Goal: Browse casually

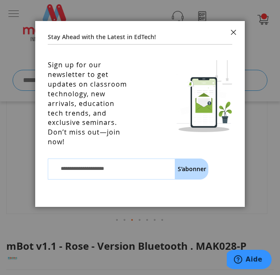
click at [233, 34] on button "Fermer" at bounding box center [234, 33] width 23 height 25
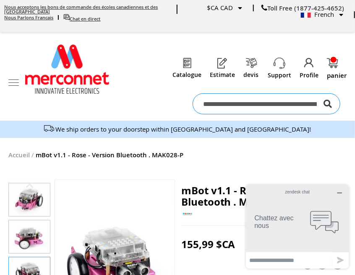
drag, startPoint x: 249, startPoint y: 0, endPoint x: 89, endPoint y: 39, distance: 165.5
click at [89, 39] on header "Nous acceptons les bons de commande des écoles canadiennes et des Etats-Unis No…" at bounding box center [177, 60] width 355 height 120
drag, startPoint x: 92, startPoint y: 2, endPoint x: 45, endPoint y: 41, distance: 60.7
click at [45, 41] on header "Nous acceptons les bons de commande des écoles canadiennes et des Etats-Unis No…" at bounding box center [177, 60] width 355 height 120
click at [110, 37] on header "Nous acceptons les bons de commande des écoles canadiennes et des Etats-Unis No…" at bounding box center [177, 60] width 355 height 120
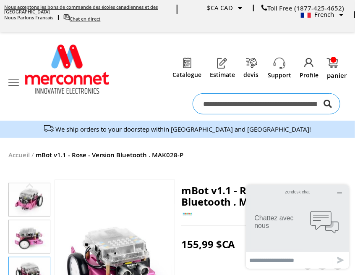
drag, startPoint x: 97, startPoint y: 4, endPoint x: 225, endPoint y: 161, distance: 202.3
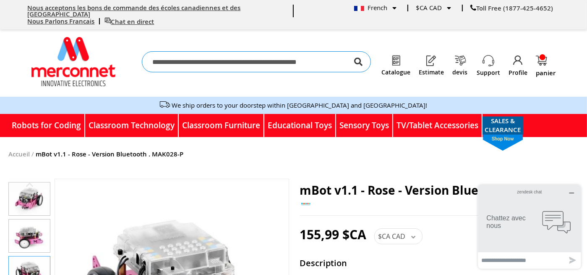
drag, startPoint x: 262, startPoint y: 0, endPoint x: 168, endPoint y: 155, distance: 181.4
drag, startPoint x: 82, startPoint y: 1, endPoint x: 197, endPoint y: 163, distance: 198.1
